Goal: Task Accomplishment & Management: Manage account settings

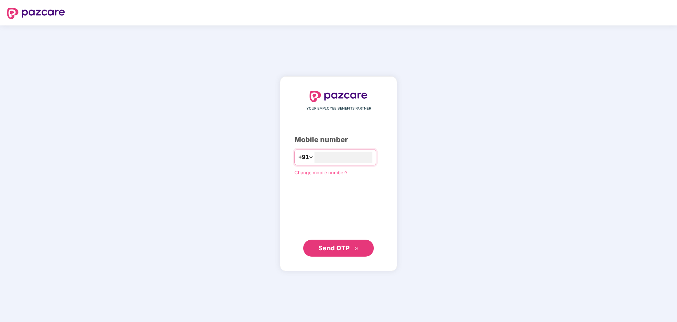
type input "**********"
click at [330, 251] on span "Send OTP" at bounding box center [333, 247] width 31 height 7
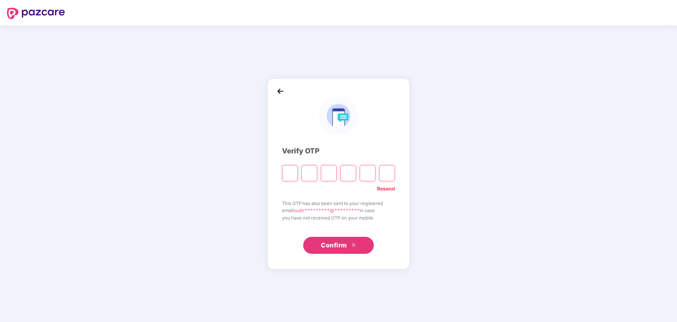
type input "*"
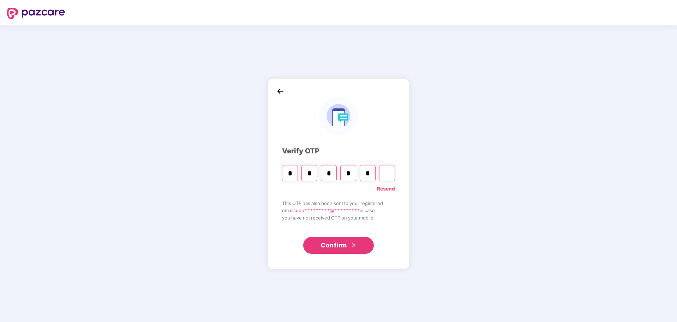
type input "*"
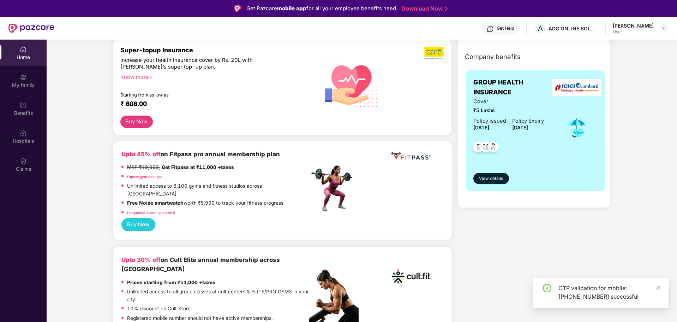
scroll to position [141, 0]
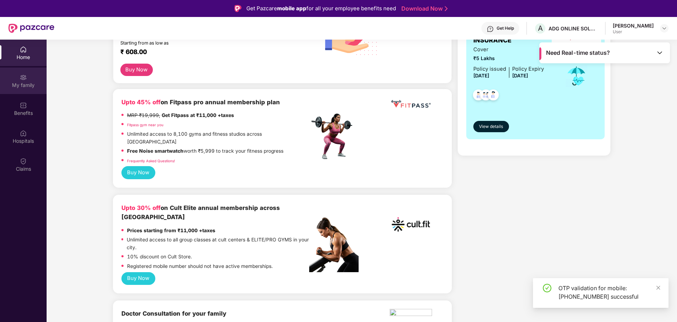
click at [28, 80] on div "My family" at bounding box center [23, 80] width 47 height 26
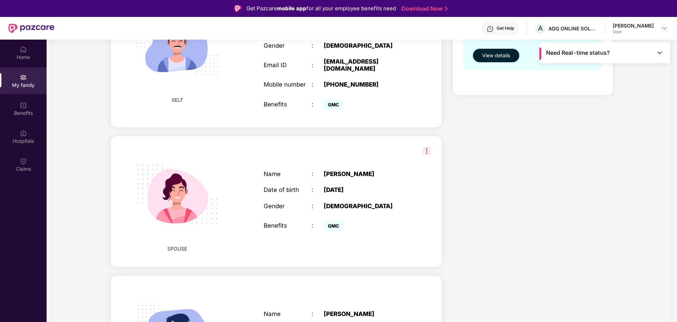
scroll to position [26, 0]
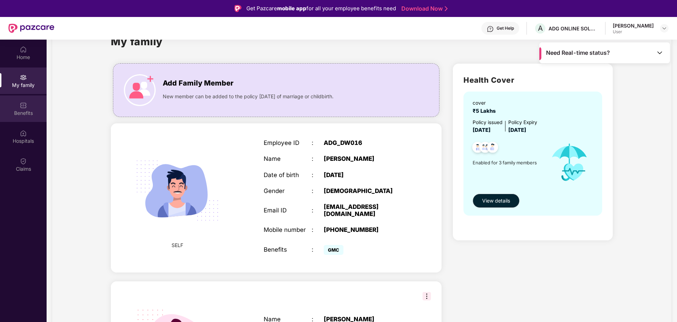
click at [29, 109] on div "Benefits" at bounding box center [23, 112] width 47 height 7
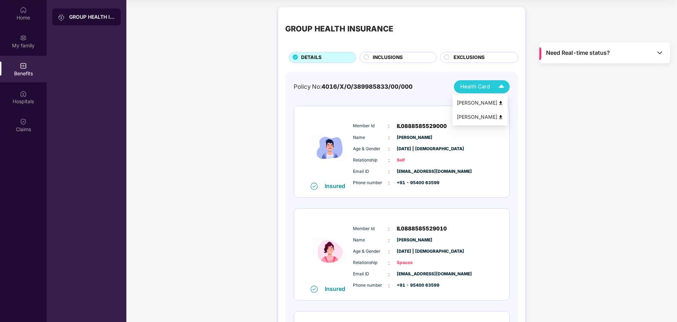
click at [470, 89] on span "Health Card" at bounding box center [475, 87] width 30 height 8
click at [378, 60] on span "INCLUSIONS" at bounding box center [388, 58] width 30 height 8
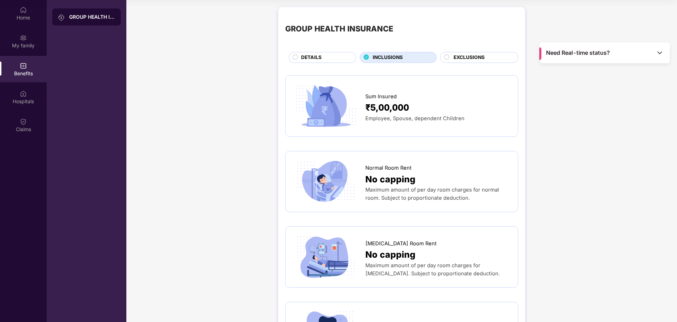
click at [465, 55] on span "EXCLUSIONS" at bounding box center [469, 58] width 31 height 8
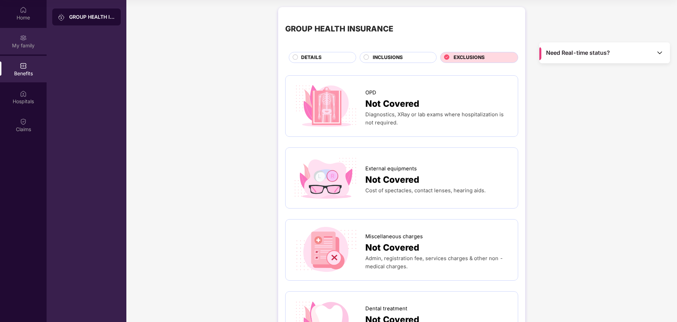
click at [23, 46] on div "My family" at bounding box center [23, 45] width 47 height 7
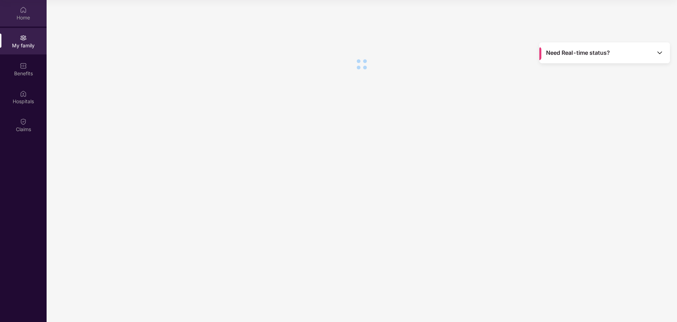
click at [27, 9] on div "Home" at bounding box center [23, 13] width 47 height 26
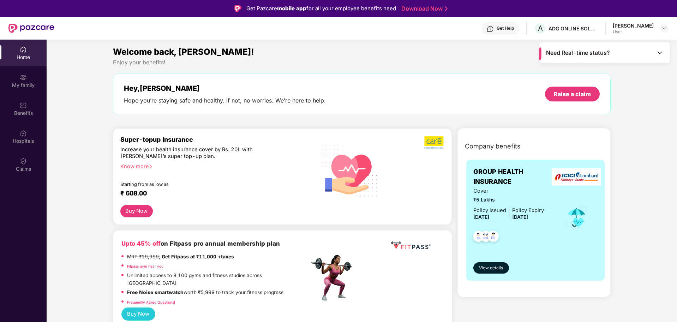
click at [630, 31] on div "User" at bounding box center [633, 32] width 41 height 6
click at [636, 26] on div "[PERSON_NAME]" at bounding box center [633, 25] width 41 height 7
click at [661, 25] on div at bounding box center [664, 28] width 8 height 8
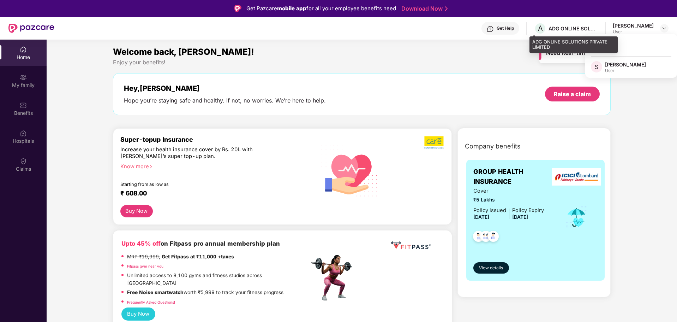
click at [559, 26] on div "ADG ONLINE SOLUTIONS PRIVATE LIMITED" at bounding box center [572, 28] width 49 height 7
click at [562, 28] on div "ADG ONLINE SOLUTIONS PRIVATE LIMITED" at bounding box center [572, 28] width 49 height 7
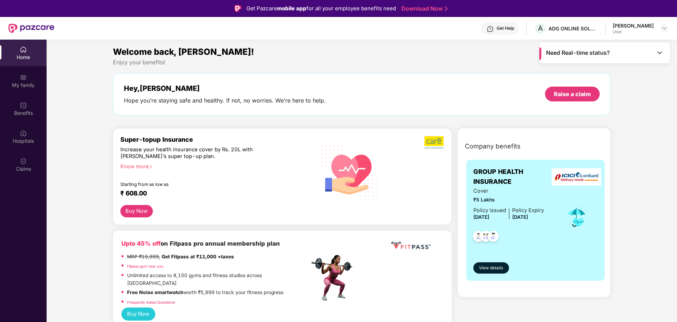
click at [626, 26] on div "[PERSON_NAME]" at bounding box center [633, 25] width 41 height 7
click at [662, 29] on img at bounding box center [664, 28] width 6 height 6
click at [601, 46] on div "Logout" at bounding box center [631, 45] width 92 height 14
